Goal: Information Seeking & Learning: Learn about a topic

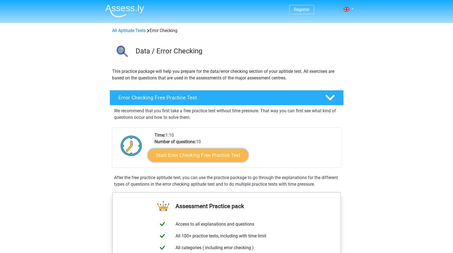
click at [208, 155] on link "Start Error Checking Free Practice Test" at bounding box center [198, 155] width 100 height 13
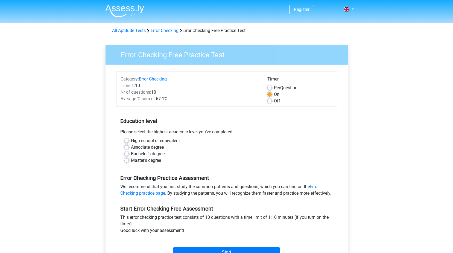
click at [138, 140] on label "High school or equivalent" at bounding box center [155, 140] width 49 height 7
click at [129, 140] on input "High school or equivalent" at bounding box center [126, 139] width 4 height 5
radio input "true"
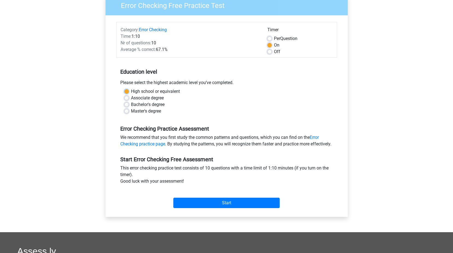
scroll to position [55, 0]
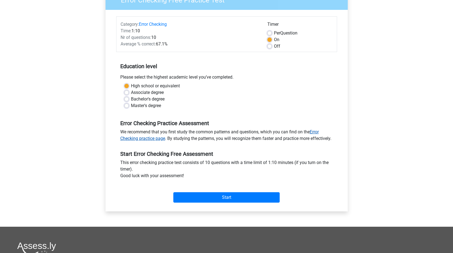
click at [156, 139] on link "Error Checking practice page" at bounding box center [219, 135] width 199 height 12
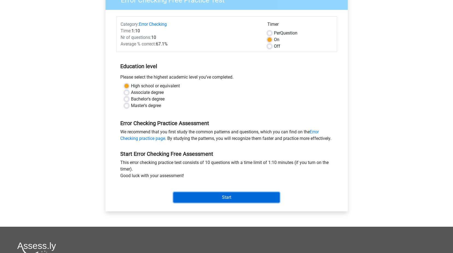
click at [204, 202] on input "Start" at bounding box center [226, 197] width 106 height 10
click at [194, 200] on input "Start" at bounding box center [226, 197] width 106 height 10
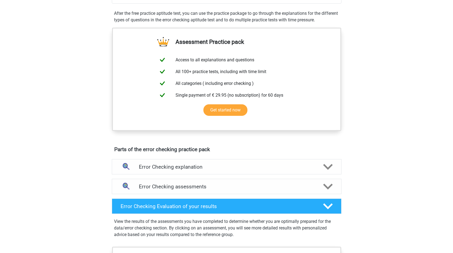
scroll to position [219, 0]
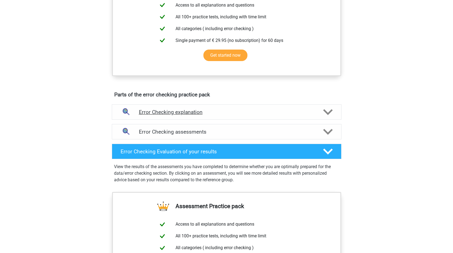
click at [178, 116] on div "Error Checking explanation" at bounding box center [227, 111] width 230 height 15
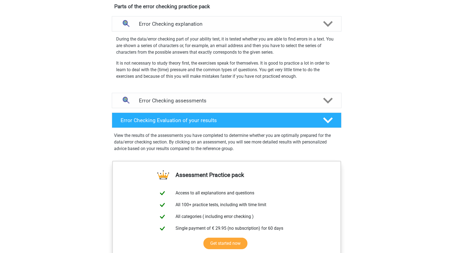
scroll to position [274, 0]
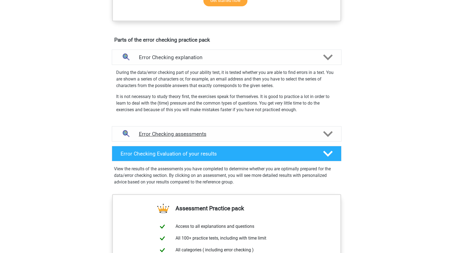
click at [141, 134] on h4 "Error Checking assessments" at bounding box center [227, 134] width 176 height 6
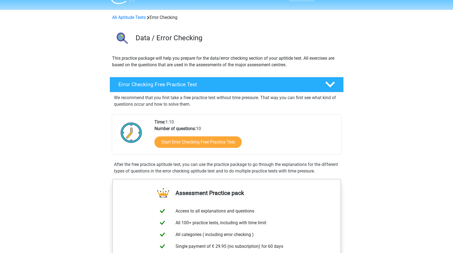
scroll to position [0, 0]
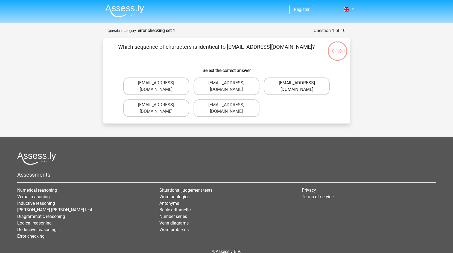
click at [281, 84] on label "[EMAIL_ADDRESS][DOMAIN_NAME]" at bounding box center [297, 86] width 66 height 18
click at [297, 84] on input "[EMAIL_ADDRESS][DOMAIN_NAME]" at bounding box center [299, 85] width 4 height 4
radio input "true"
click at [296, 85] on label "[EMAIL_ADDRESS][DOMAIN_NAME]" at bounding box center [297, 86] width 66 height 18
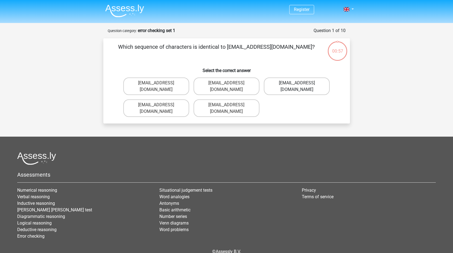
click at [297, 85] on input "[EMAIL_ADDRESS][DOMAIN_NAME]" at bounding box center [299, 85] width 4 height 4
radio input "true"
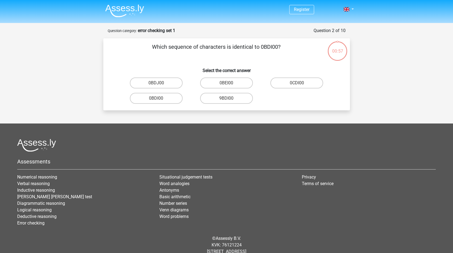
scroll to position [15, 0]
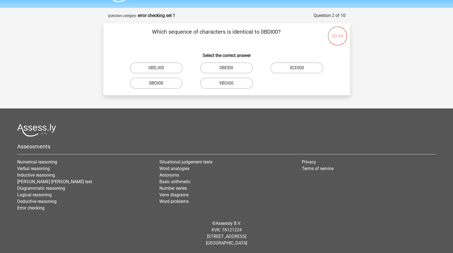
click at [168, 85] on label "0BDI00" at bounding box center [156, 83] width 53 height 11
click at [160, 85] on input "0BDI00" at bounding box center [158, 85] width 4 height 4
radio input "true"
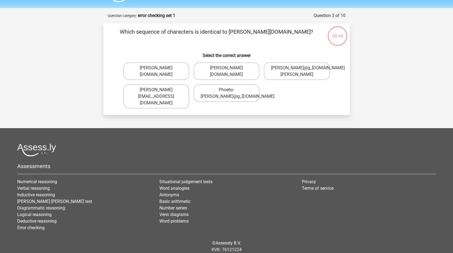
scroll to position [27, 0]
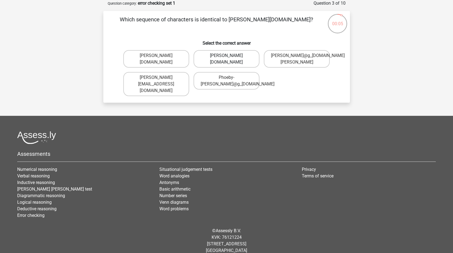
click at [245, 63] on label "Phoebe-Patterson@g_mail.gr" at bounding box center [227, 59] width 66 height 18
click at [230, 59] on input "Phoebe-Patterson@g_mail.gr" at bounding box center [229, 58] width 4 height 4
radio input "true"
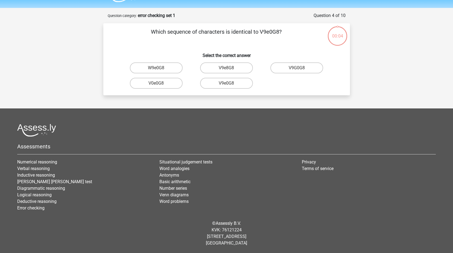
scroll to position [15, 0]
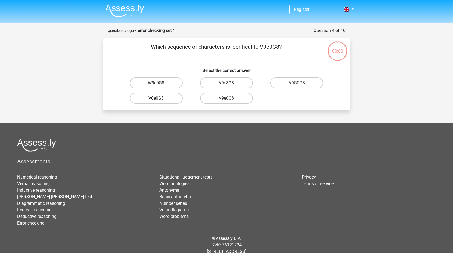
scroll to position [15, 0]
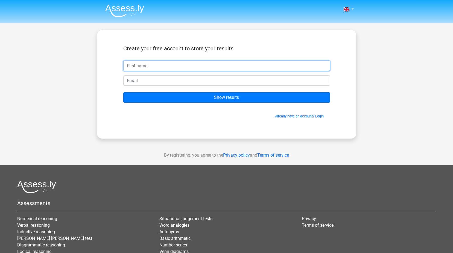
click at [175, 68] on input "text" at bounding box center [226, 65] width 207 height 10
type input "[PERSON_NAME]"
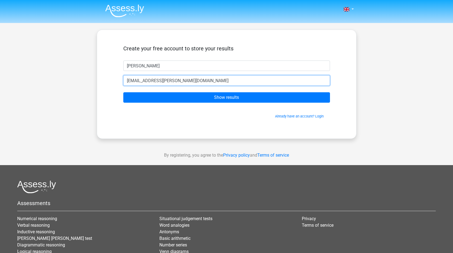
type input "[EMAIL_ADDRESS][PERSON_NAME][DOMAIN_NAME]"
click at [123, 92] on input "Show results" at bounding box center [226, 97] width 207 height 10
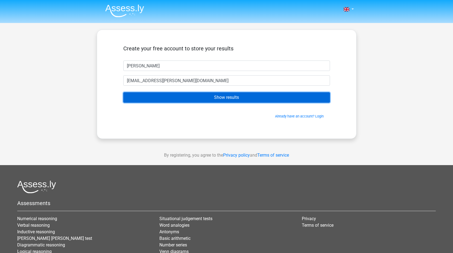
click at [221, 100] on input "Show results" at bounding box center [226, 97] width 207 height 10
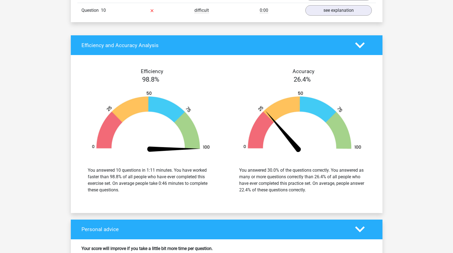
scroll to position [602, 0]
